Goal: Find specific page/section: Find specific page/section

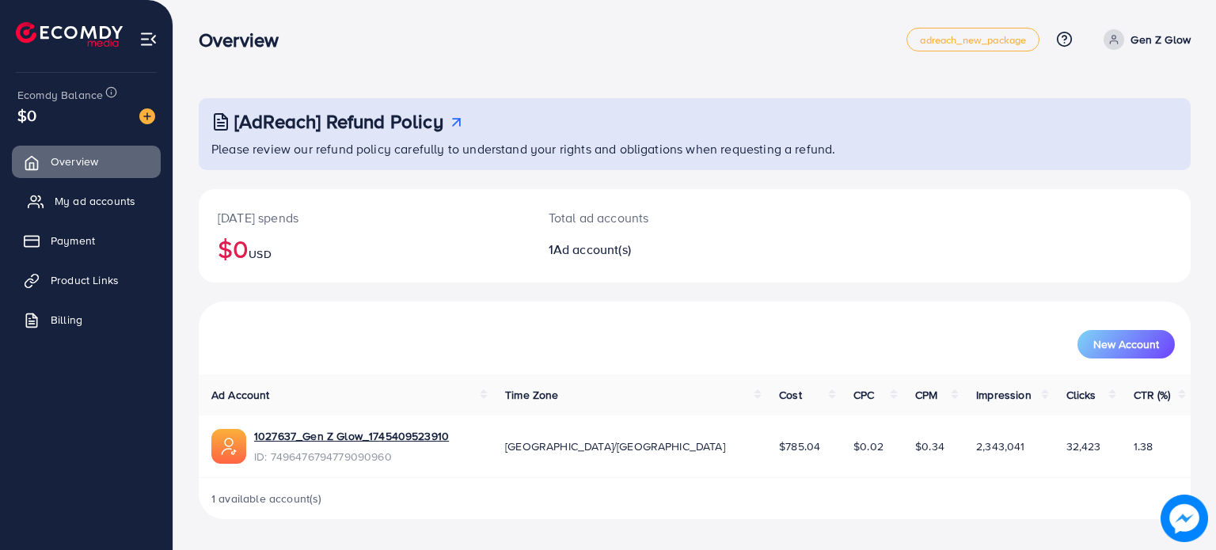
click at [110, 194] on span "My ad accounts" at bounding box center [95, 201] width 81 height 16
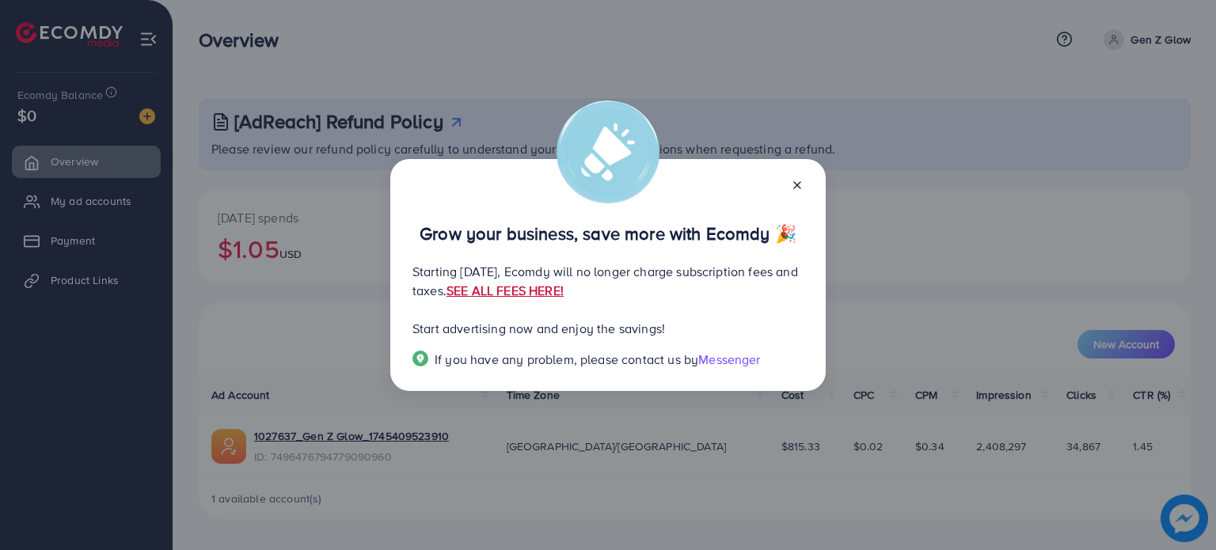
click at [564, 291] on link "SEE ALL FEES HERE!" at bounding box center [505, 290] width 117 height 17
click at [795, 186] on icon at bounding box center [797, 185] width 13 height 13
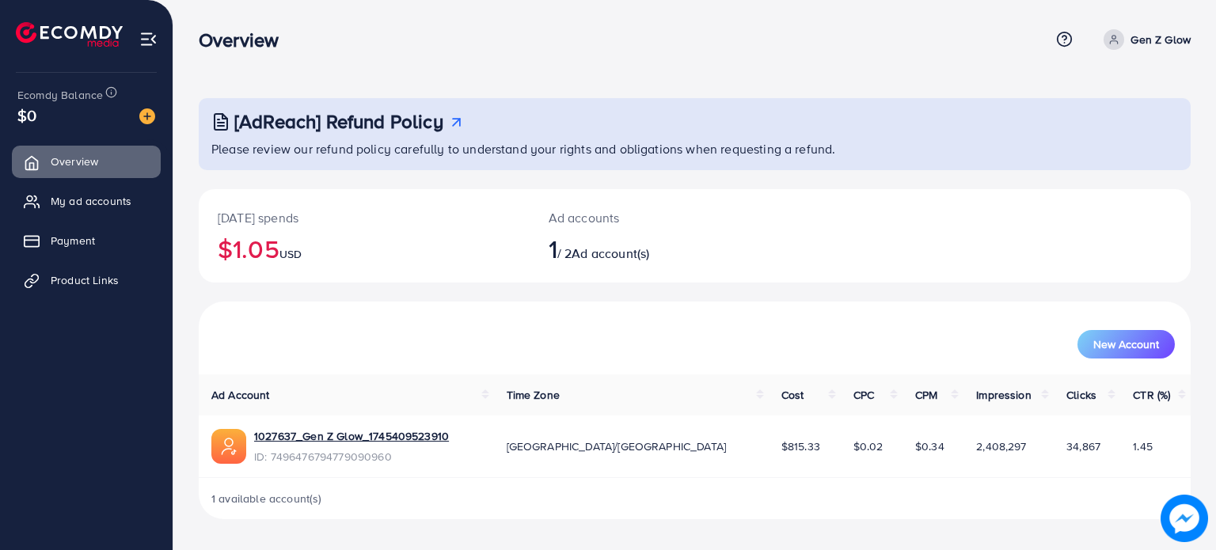
click at [794, 44] on div "Overview" at bounding box center [624, 40] width 851 height 23
